Goal: Information Seeking & Learning: Find specific fact

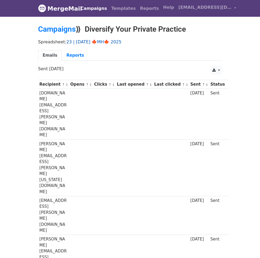
click at [97, 41] on link "23 | OCT 7 🍁MH🍁 2025" at bounding box center [93, 41] width 55 height 5
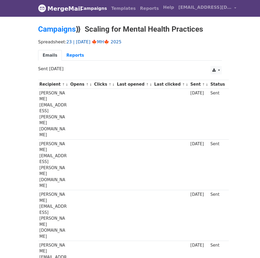
drag, startPoint x: 84, startPoint y: 45, endPoint x: 85, endPoint y: 42, distance: 3.4
click at [84, 45] on div "Spreadsheet: 23 | OCT 7 🍁MH🍁 2025 Emails Reports" at bounding box center [130, 51] width 192 height 30
click at [85, 42] on link "23 | [DATE] 🍁MH🍁 2025" at bounding box center [93, 41] width 55 height 5
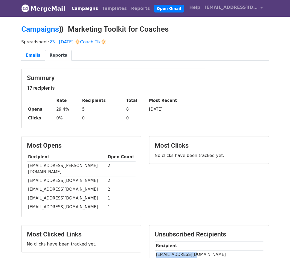
drag, startPoint x: 155, startPoint y: 248, endPoint x: 191, endPoint y: 248, distance: 35.6
click at [191, 250] on td "janeastrong@gmail.com" at bounding box center [209, 254] width 109 height 9
copy td "janeastrong@gmail"
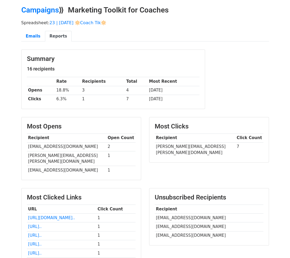
scroll to position [23, 0]
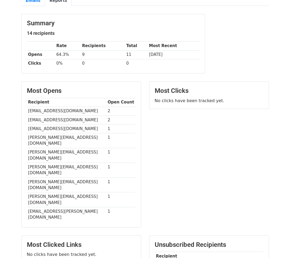
scroll to position [83, 0]
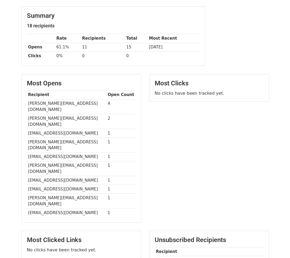
scroll to position [64, 0]
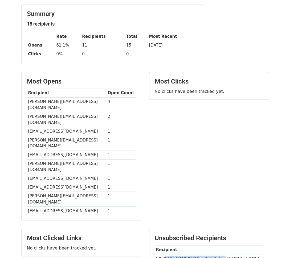
drag, startPoint x: 162, startPoint y: 229, endPoint x: 221, endPoint y: 225, distance: 58.9
click at [221, 254] on td "erin@mirarigriefcoaching.com" at bounding box center [209, 258] width 109 height 9
copy td "@mirarigriefcoaching.com"
